Goal: Transaction & Acquisition: Purchase product/service

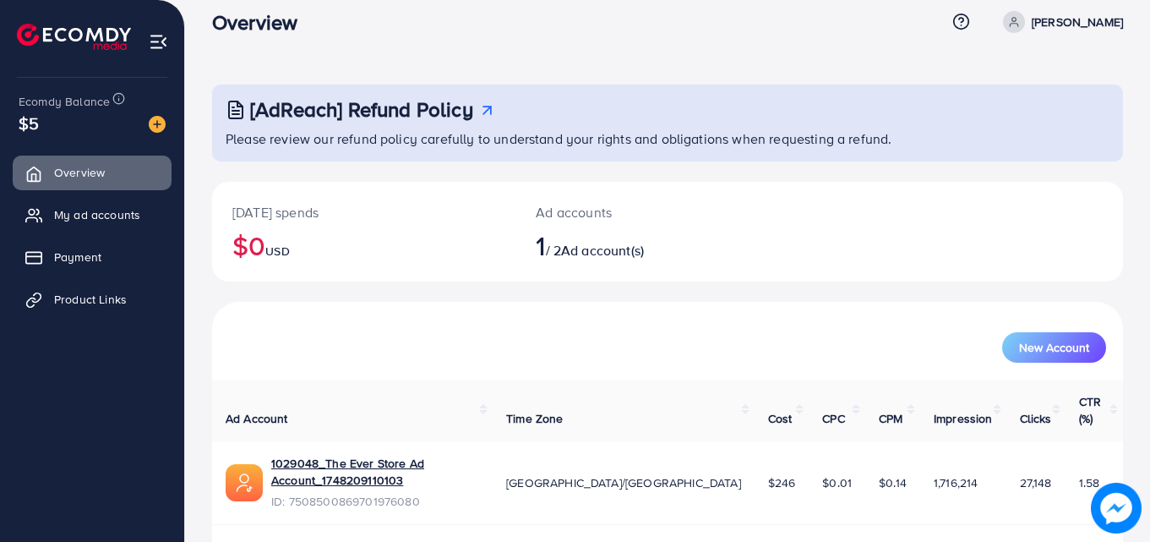
scroll to position [40, 0]
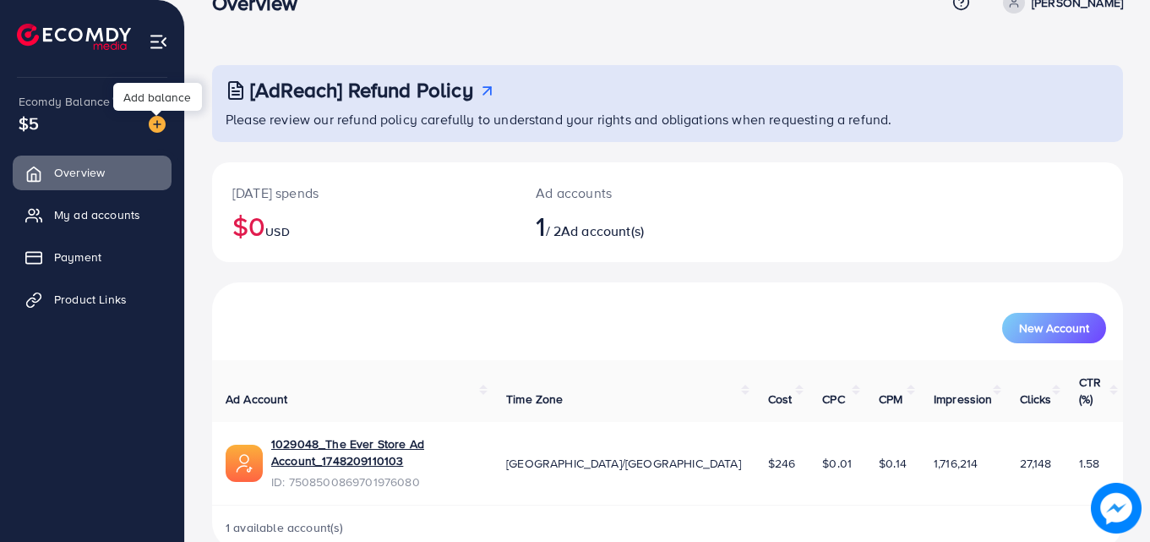
click at [154, 126] on img at bounding box center [157, 124] width 17 height 17
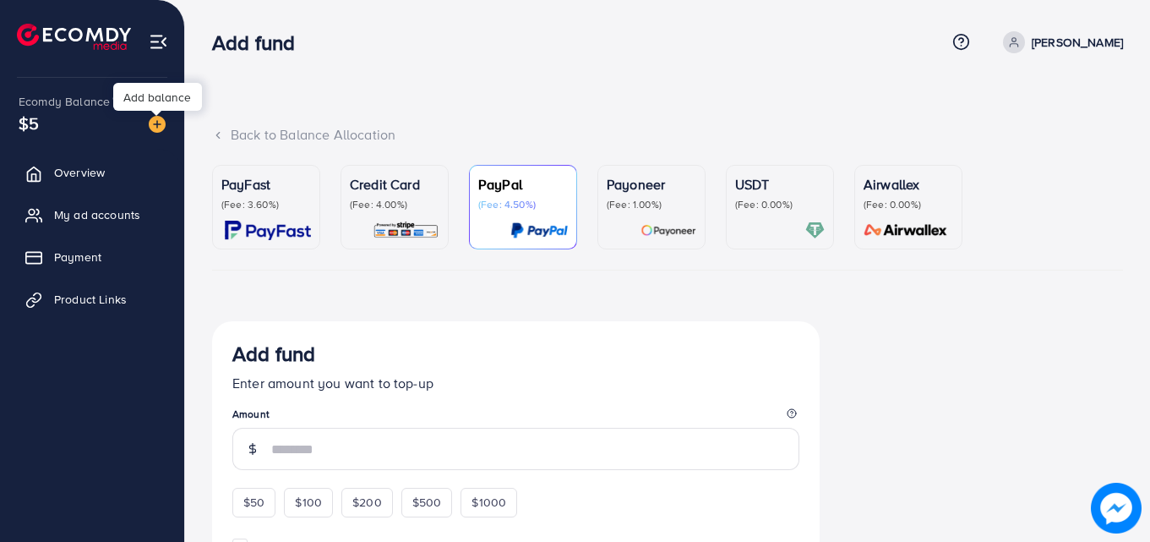
click at [152, 117] on img at bounding box center [157, 124] width 17 height 17
click at [252, 221] on img at bounding box center [268, 230] width 86 height 19
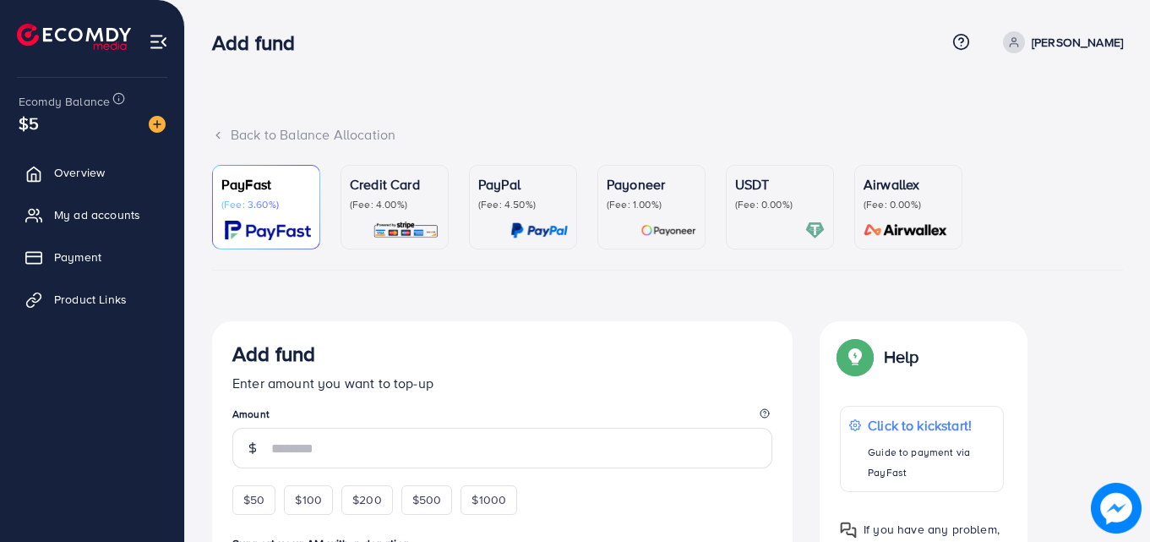
click at [367, 195] on div "Credit Card (Fee: 4.00%)" at bounding box center [395, 192] width 90 height 37
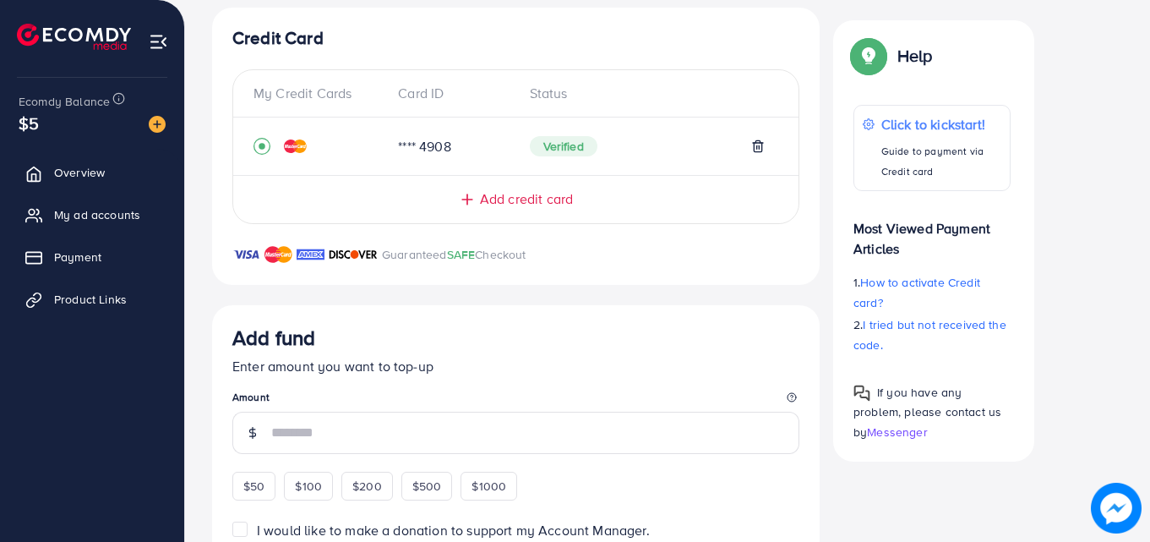
scroll to position [338, 0]
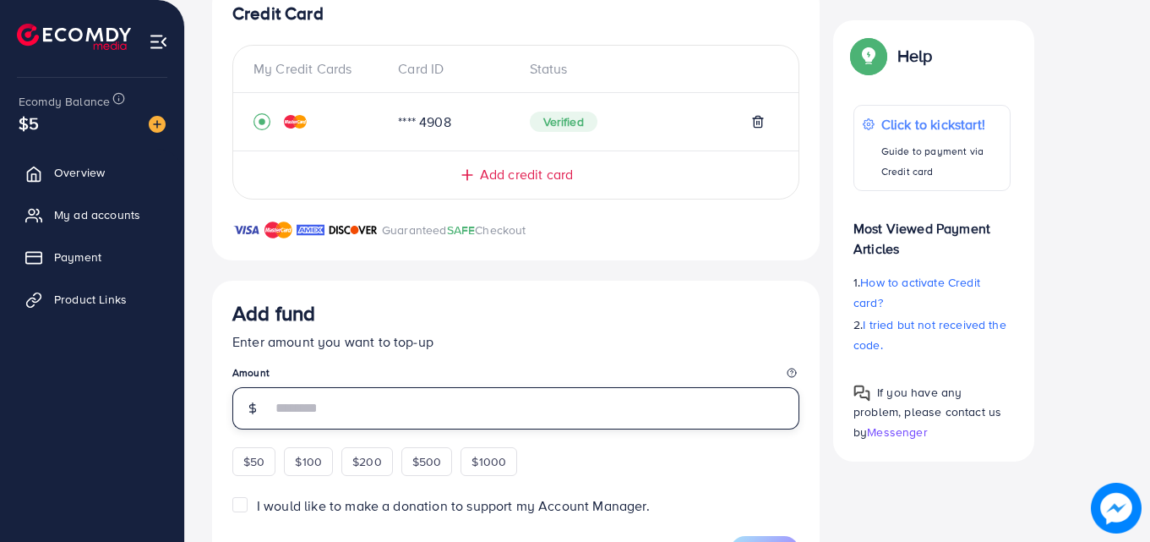
click at [450, 417] on input "number" at bounding box center [535, 408] width 528 height 42
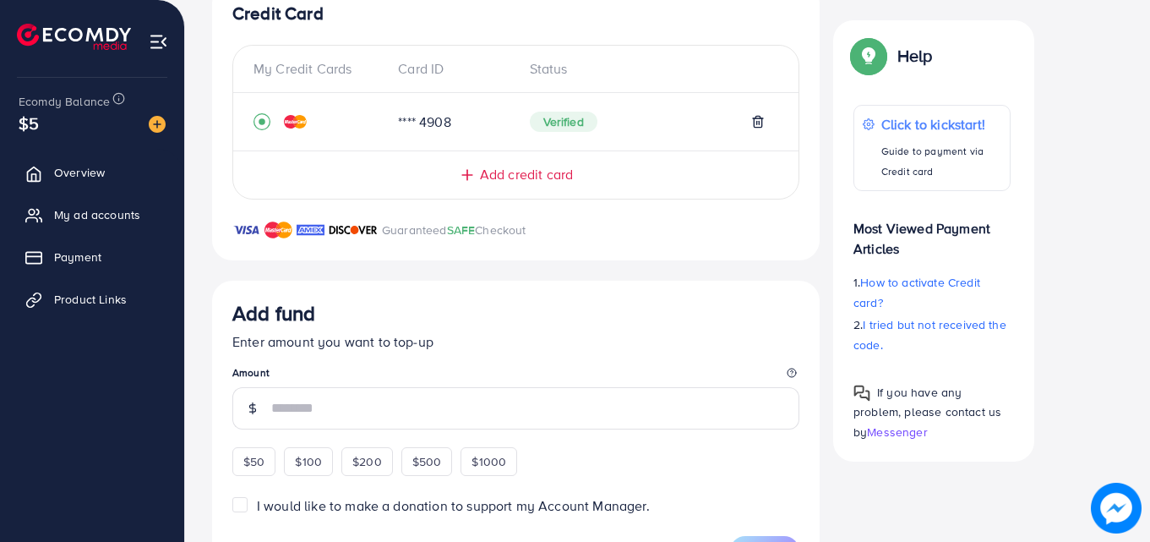
click at [262, 467] on div "$50" at bounding box center [253, 461] width 43 height 29
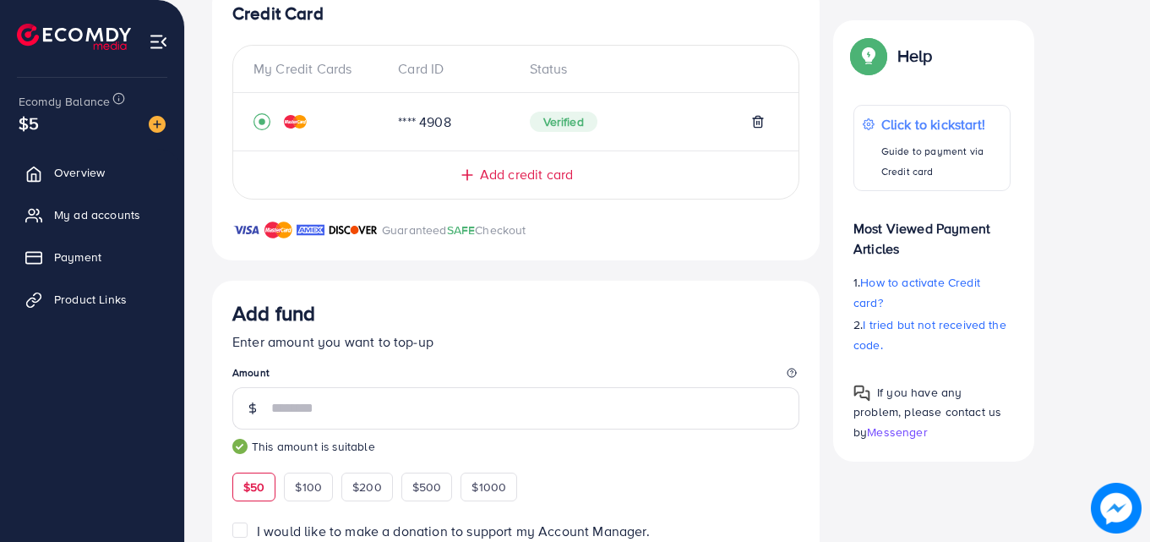
type input "**"
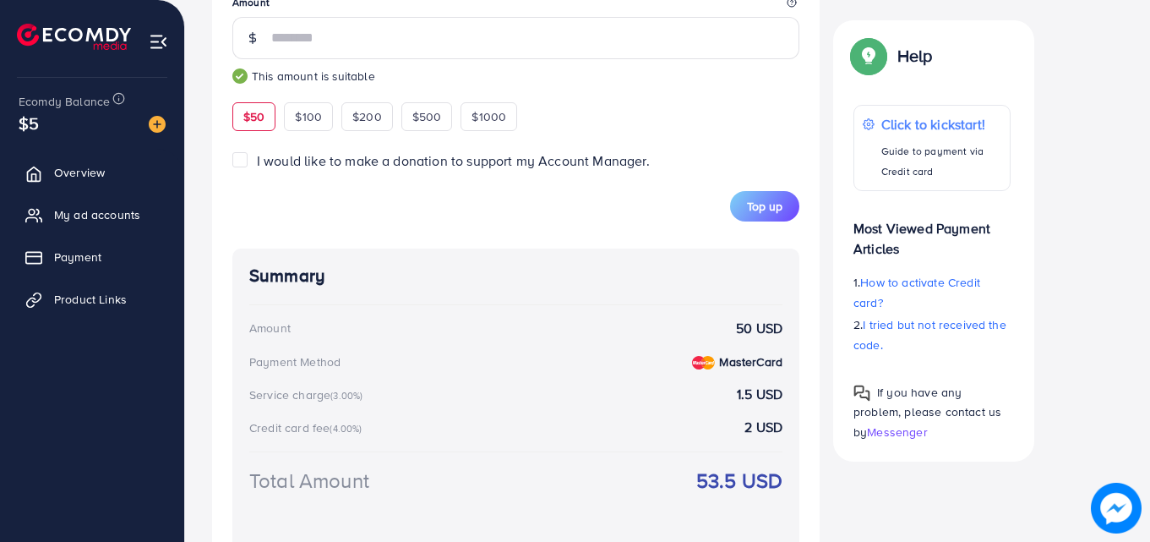
scroll to position [765, 0]
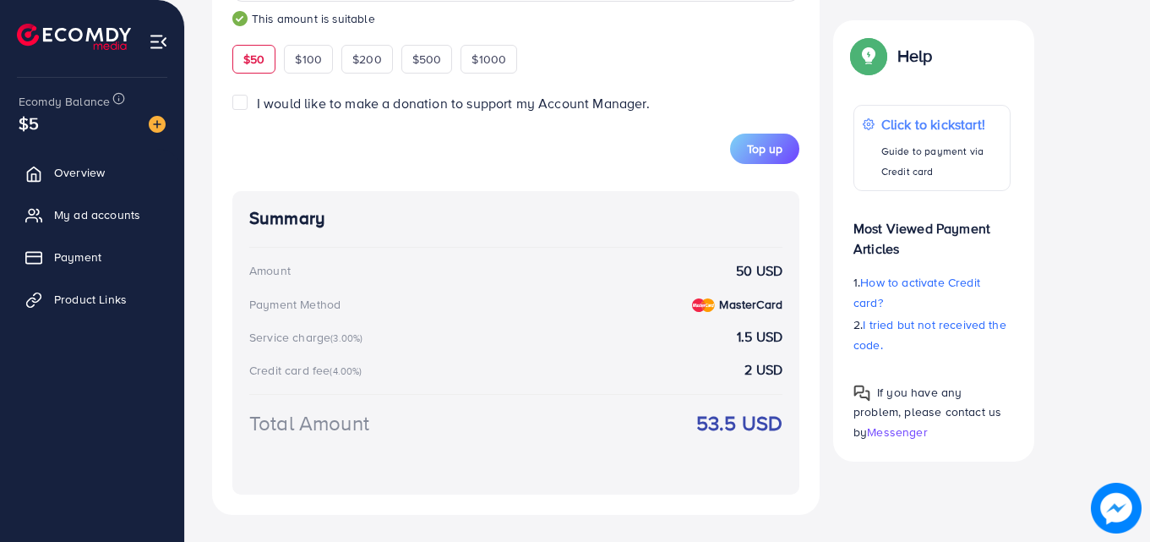
click at [748, 152] on span "Top up" at bounding box center [764, 148] width 35 height 17
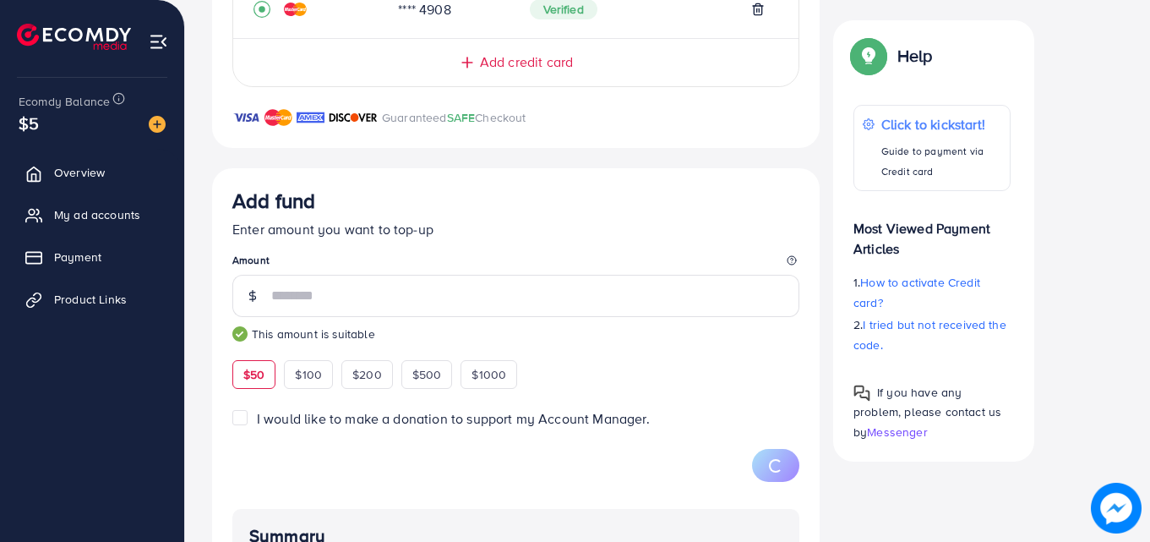
scroll to position [768, 0]
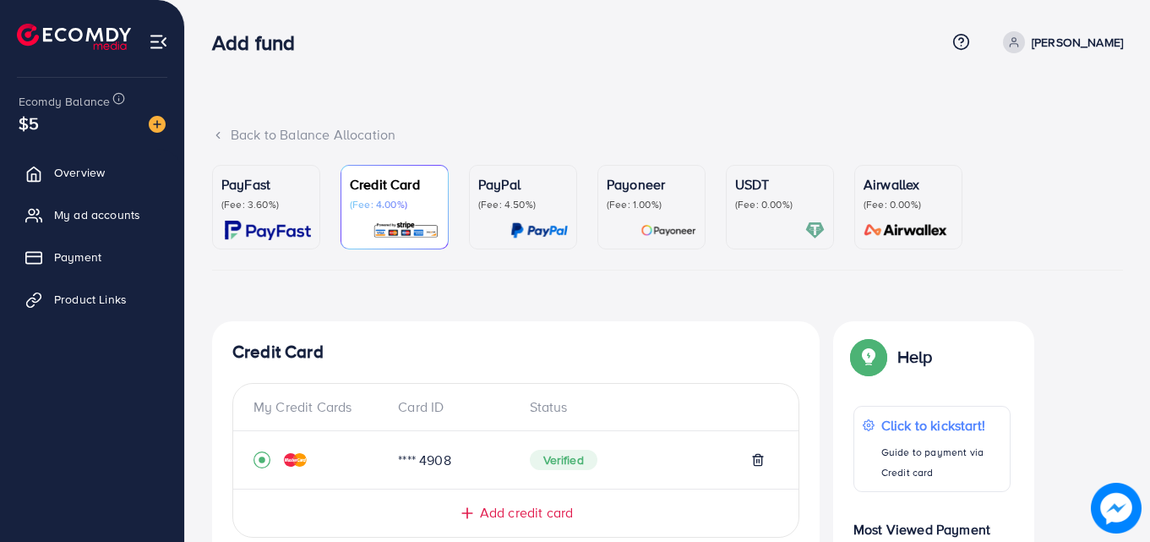
scroll to position [475, 0]
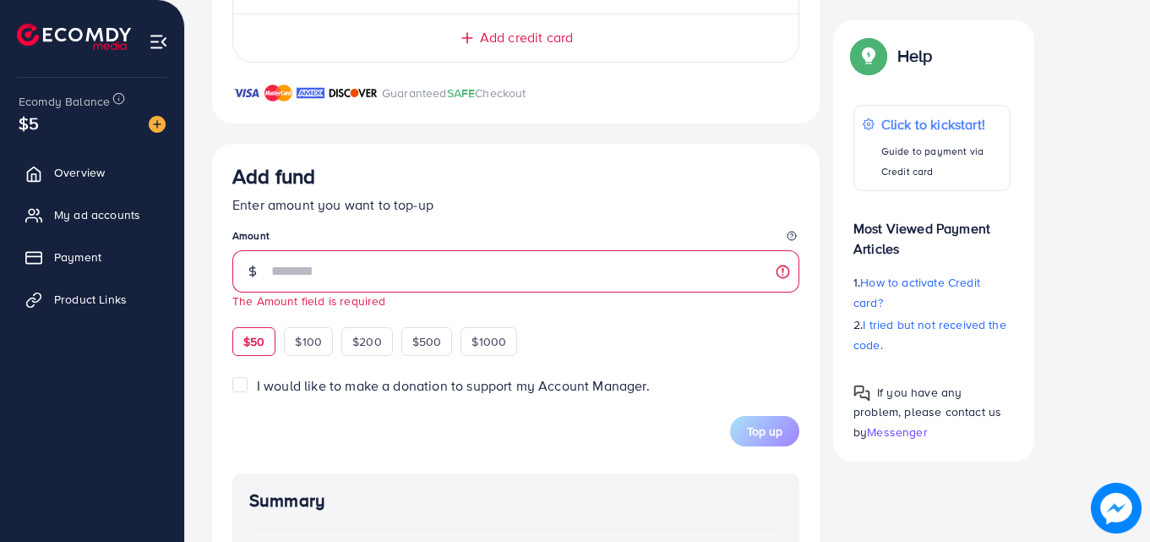
click at [245, 323] on div "$50 $100 $200 $500 $1000" at bounding box center [405, 339] width 346 height 33
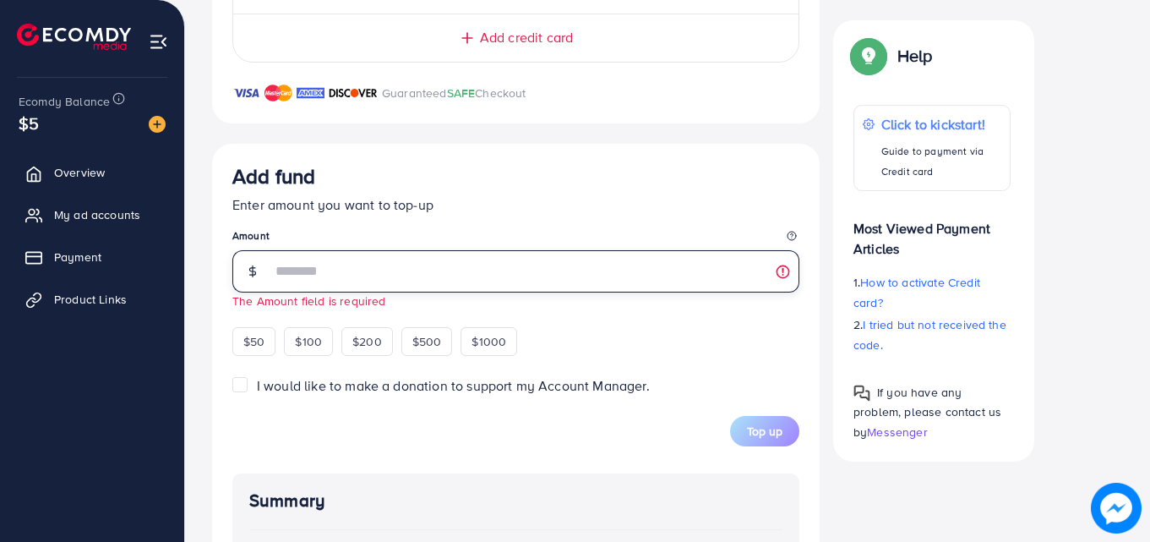
click at [331, 263] on input "number" at bounding box center [535, 271] width 528 height 42
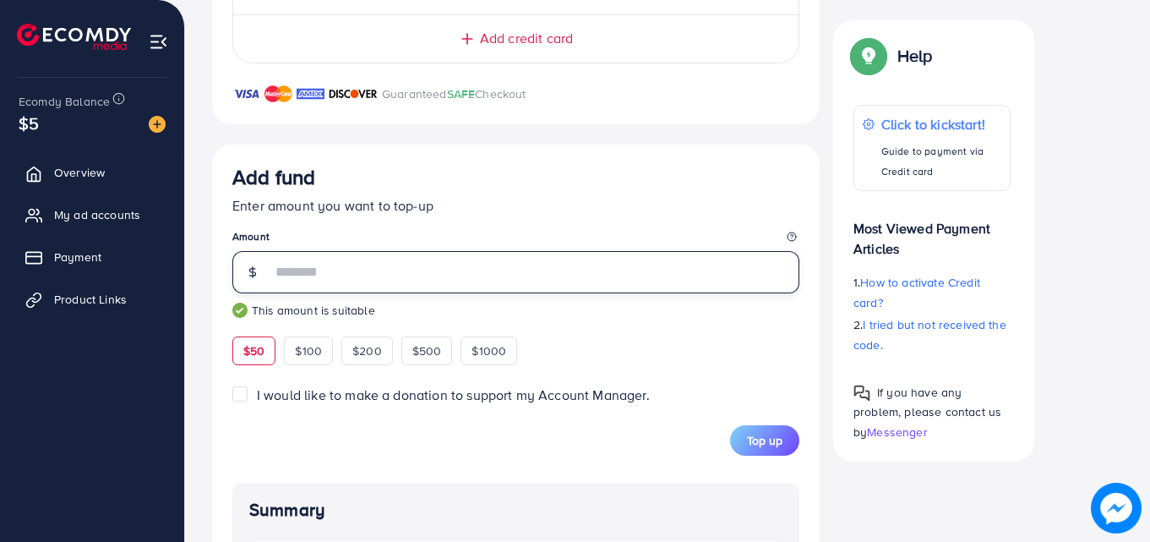
scroll to position [765, 0]
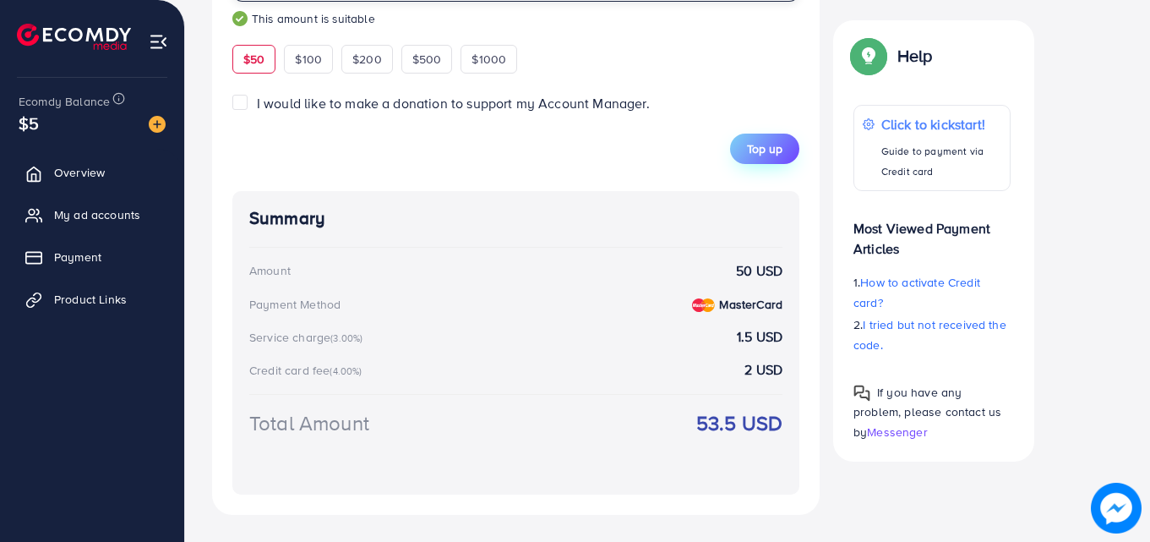
type input "**"
click at [773, 154] on span "Top up" at bounding box center [764, 148] width 35 height 17
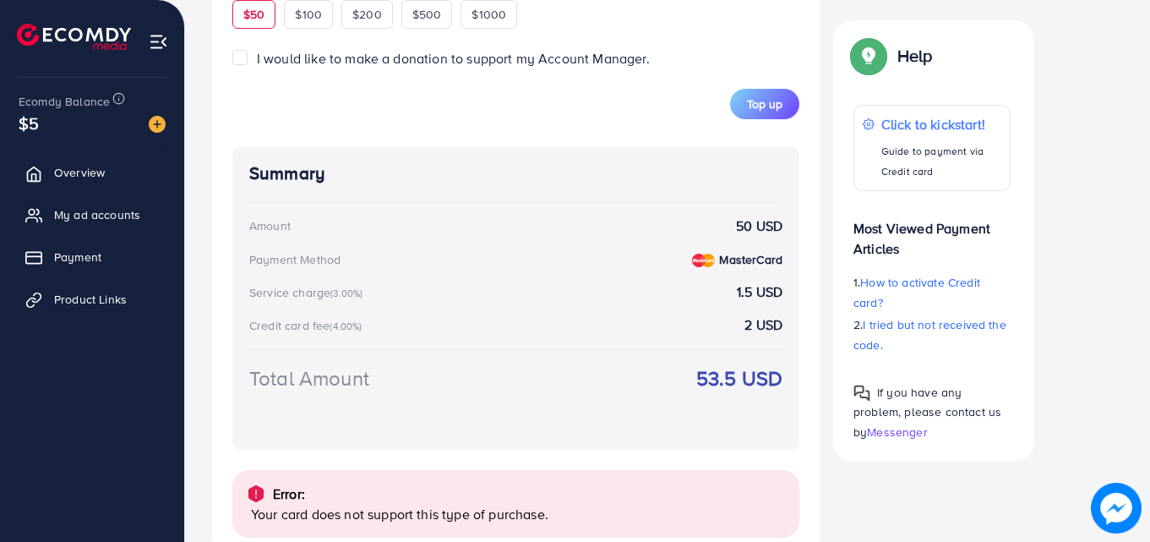
scroll to position [853, 0]
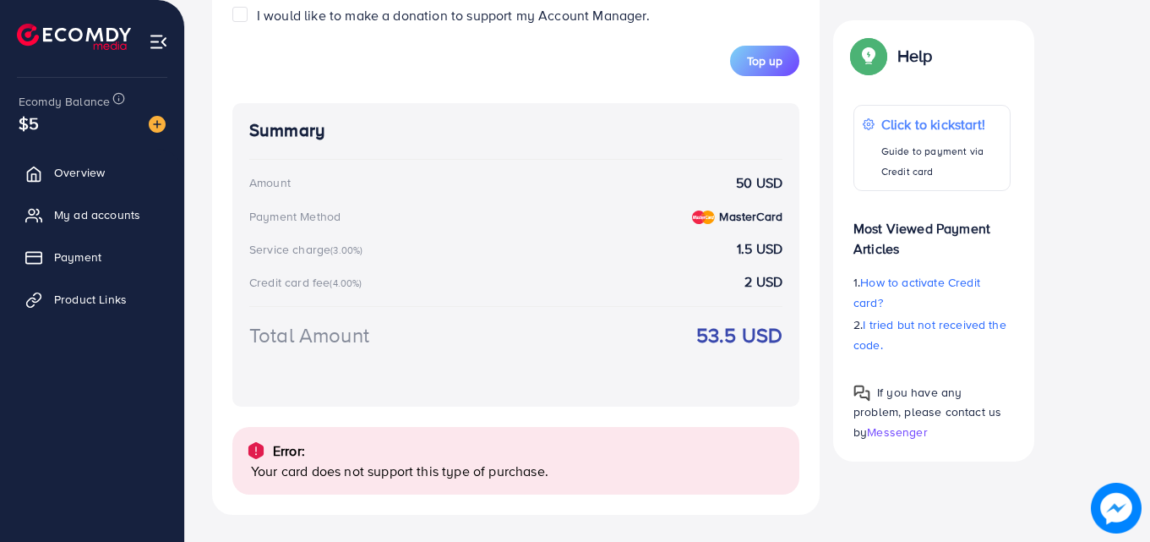
click at [764, 49] on button "Top up" at bounding box center [764, 61] width 69 height 30
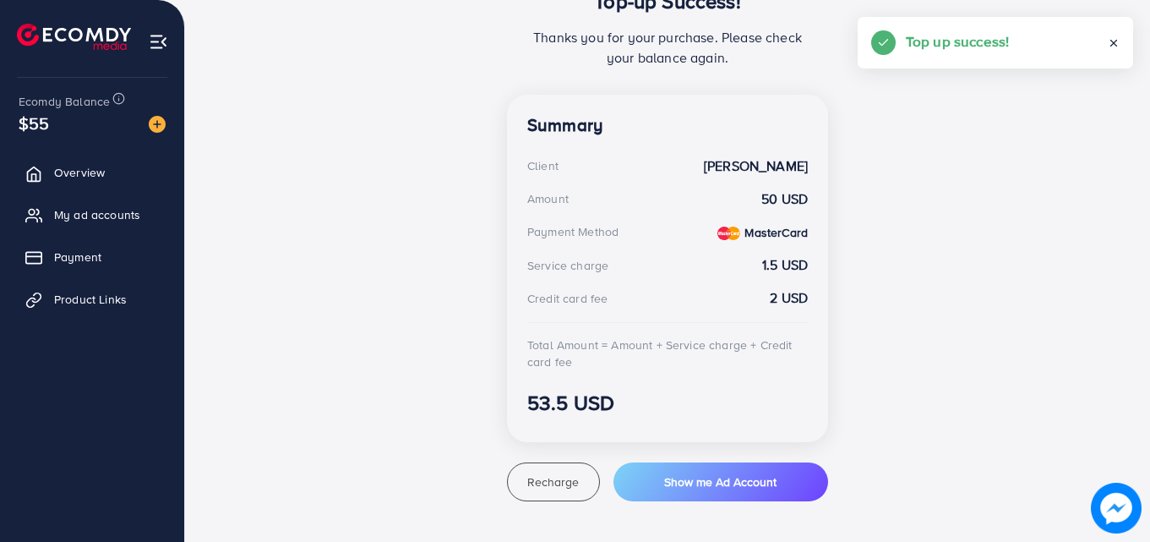
scroll to position [397, 0]
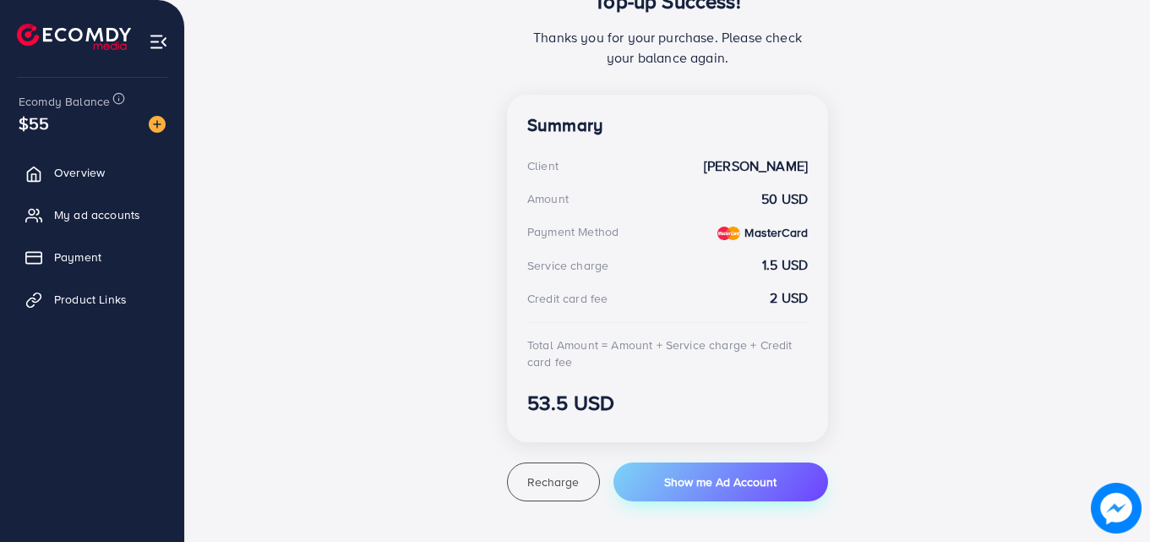
click at [671, 479] on span "Show me Ad Account" at bounding box center [720, 481] width 112 height 17
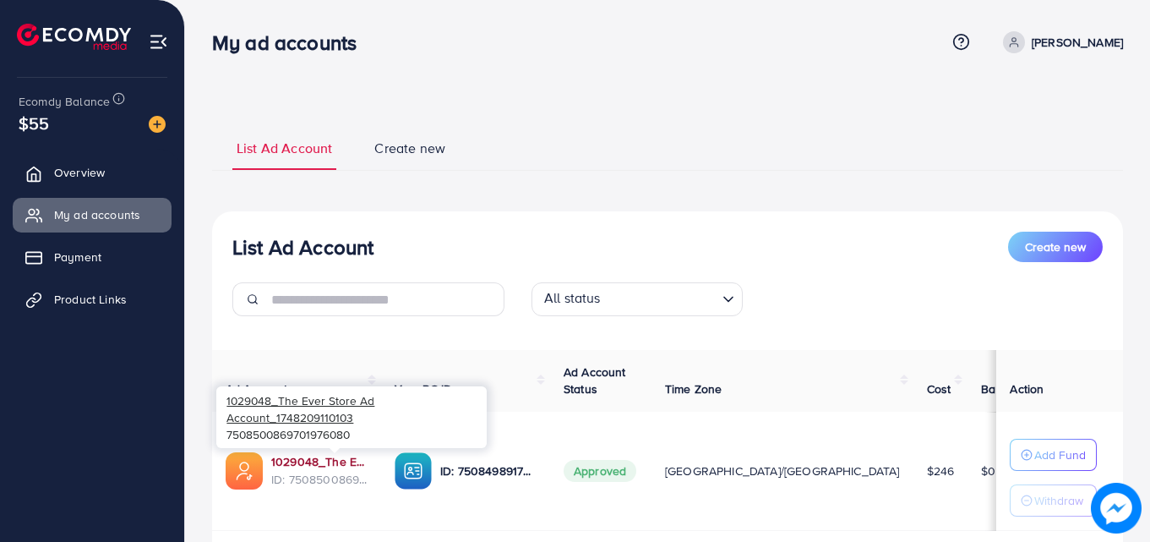
click at [368, 462] on link "1029048_The Ever Store Ad Account_1748209110103" at bounding box center [319, 461] width 96 height 17
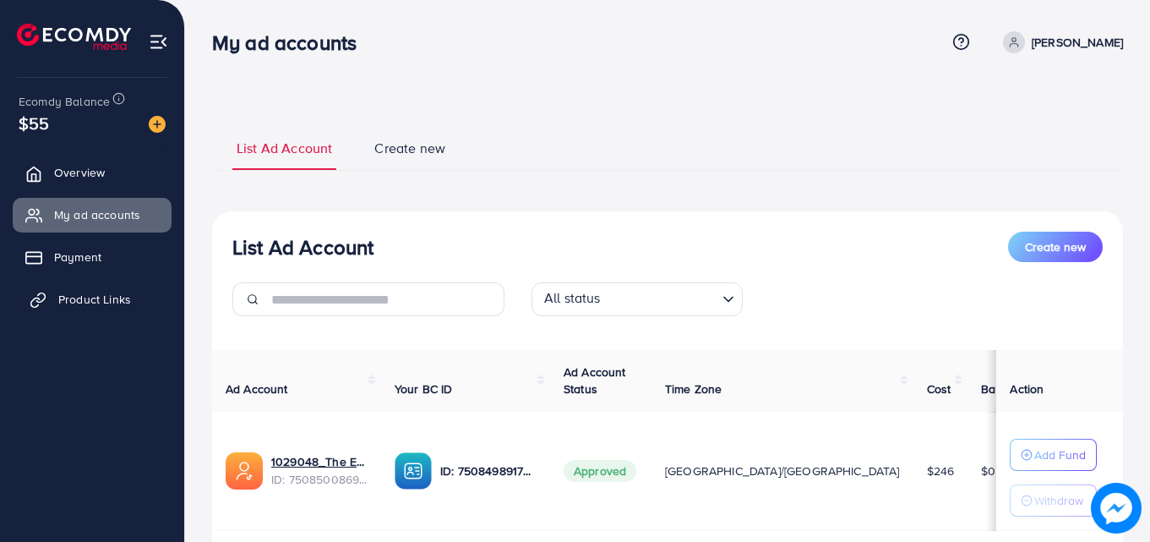
click at [126, 308] on span "Product Links" at bounding box center [94, 299] width 73 height 17
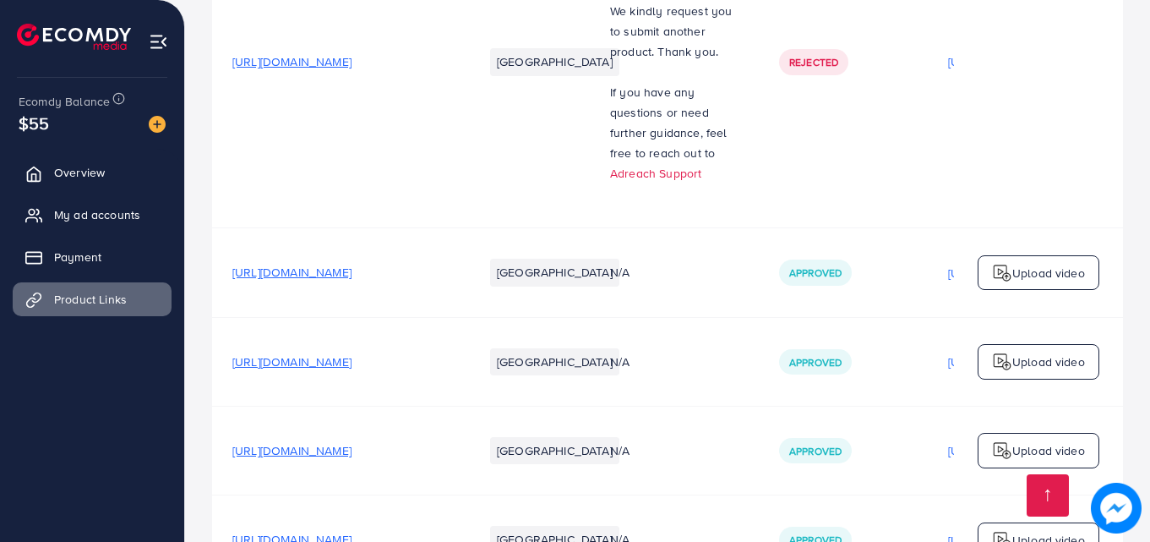
scroll to position [867, 0]
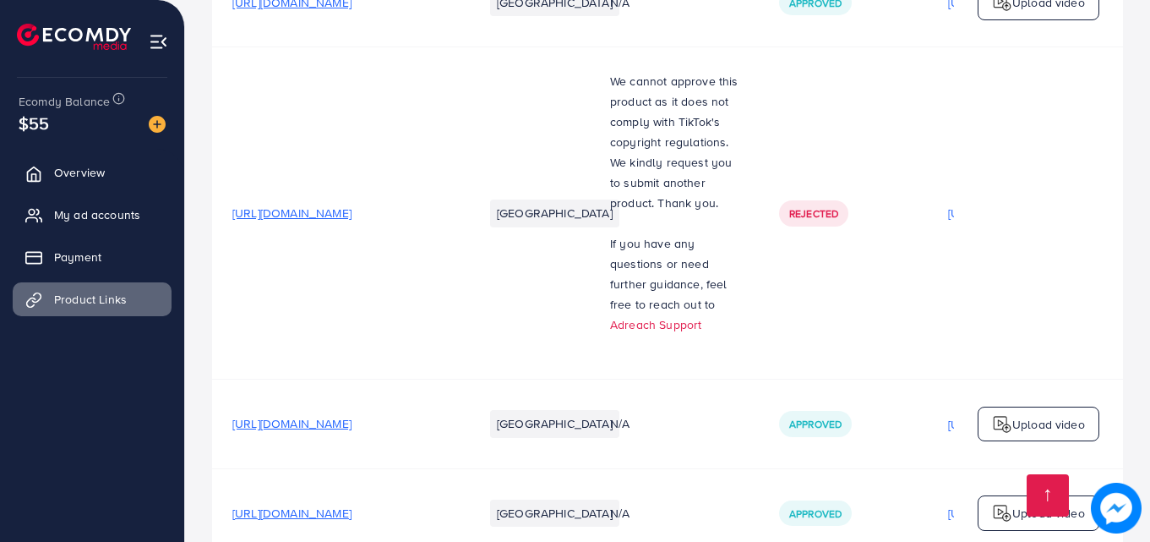
click at [351, 221] on span "https://www.theeverstore.com/products/philips-premium-air-fryer-10-liter-capaci…" at bounding box center [291, 212] width 119 height 17
